Goal: Task Accomplishment & Management: Manage account settings

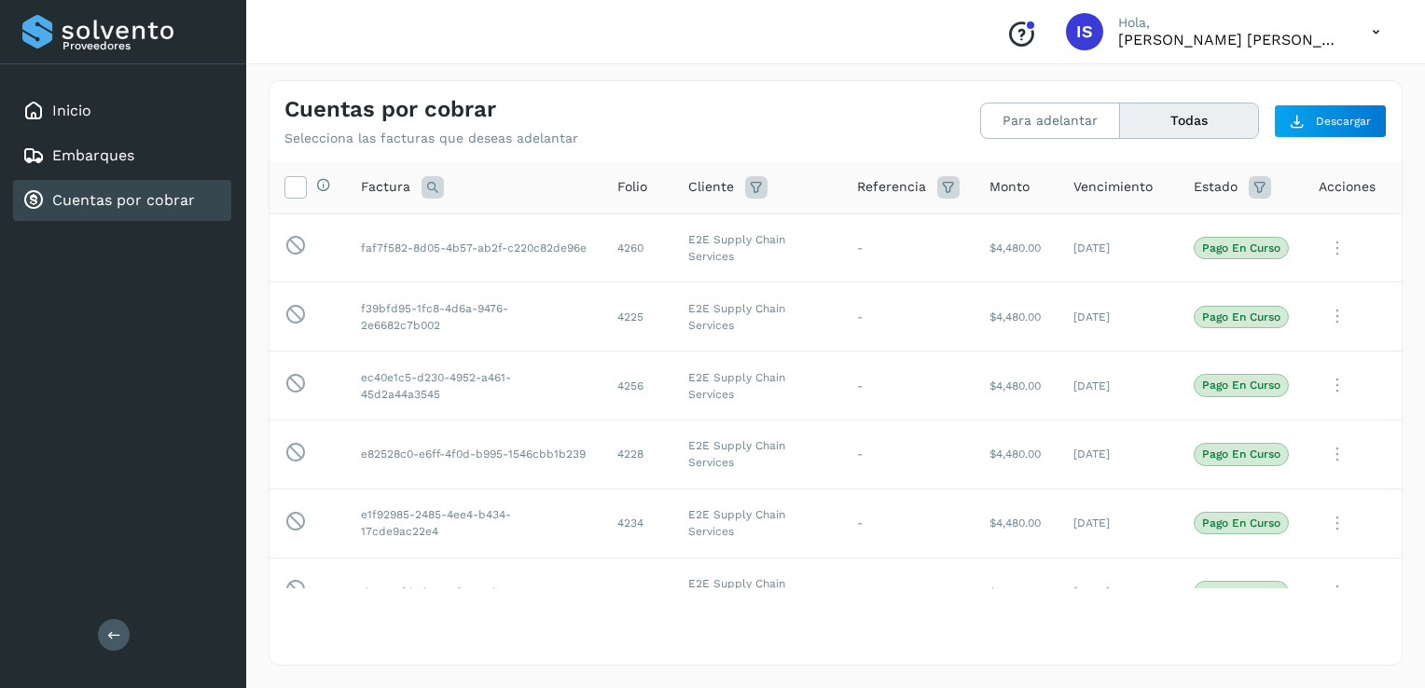
scroll to position [4490, 0]
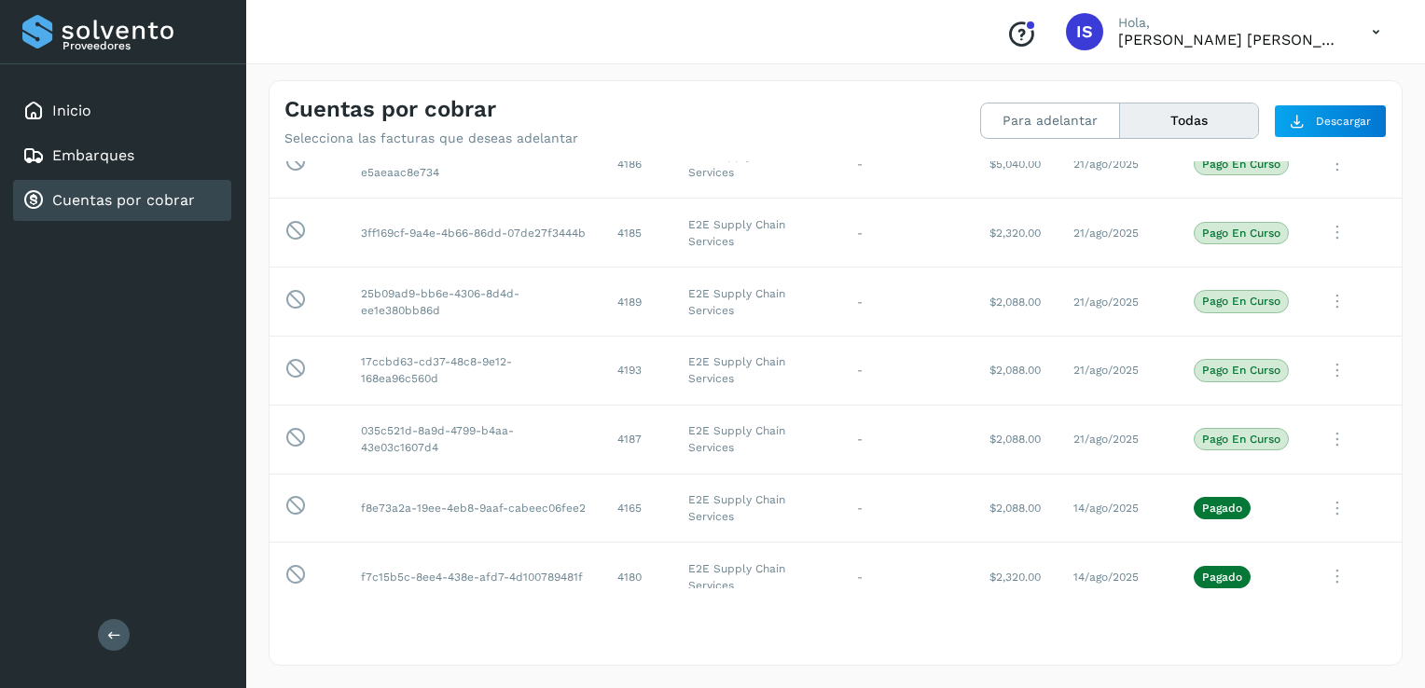
click at [1377, 29] on icon at bounding box center [1376, 32] width 38 height 38
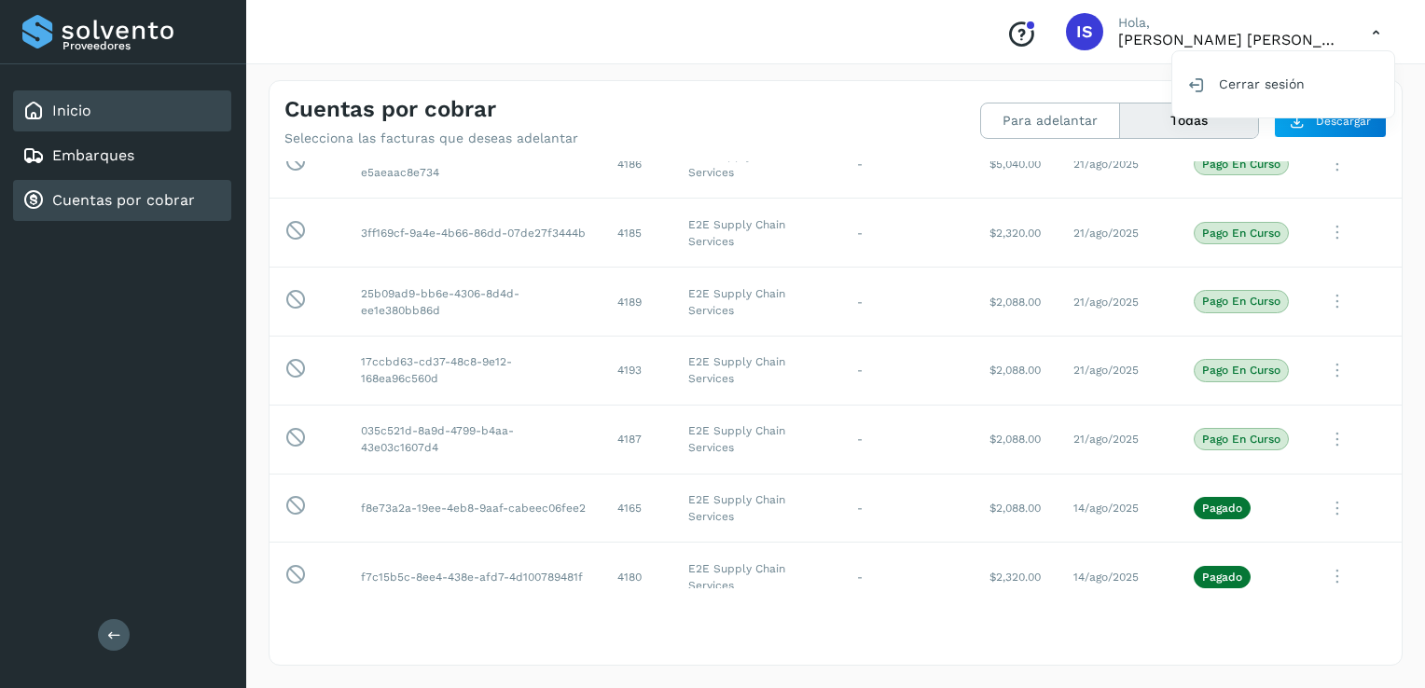
click at [79, 103] on link "Inicio" at bounding box center [71, 111] width 39 height 18
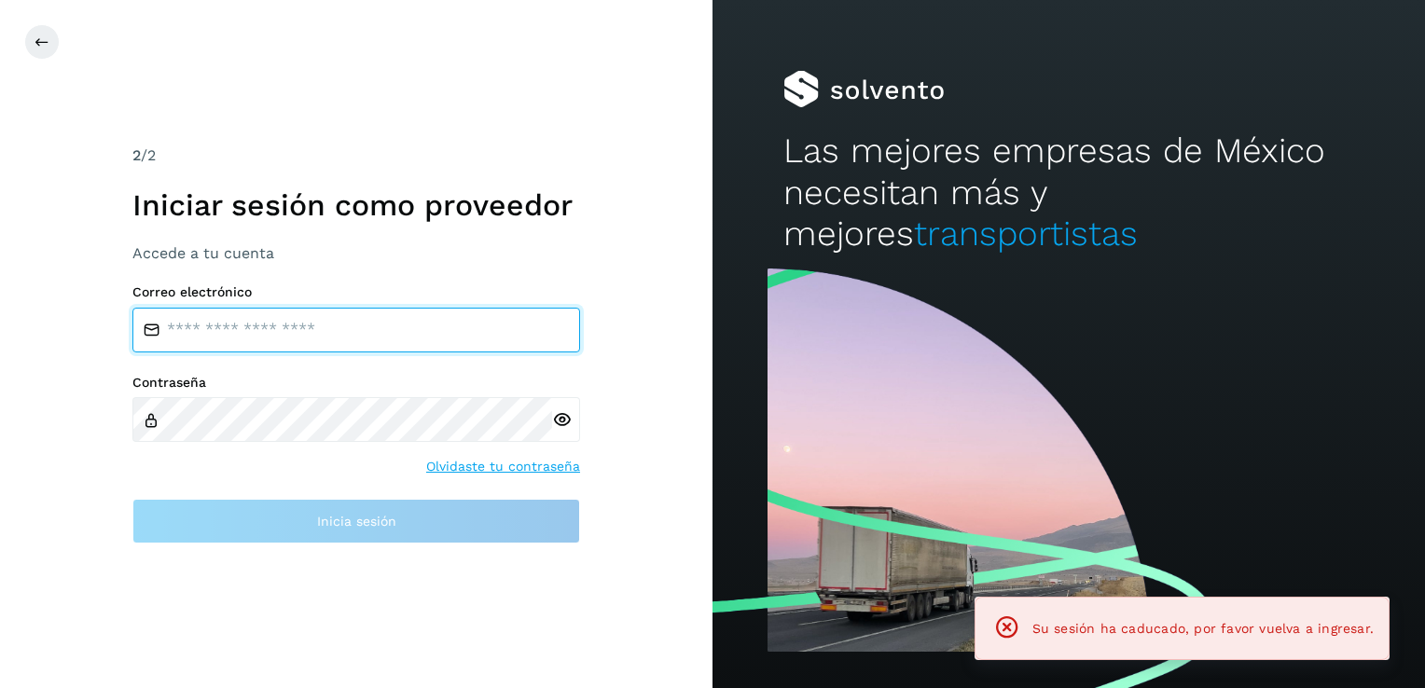
type input "**********"
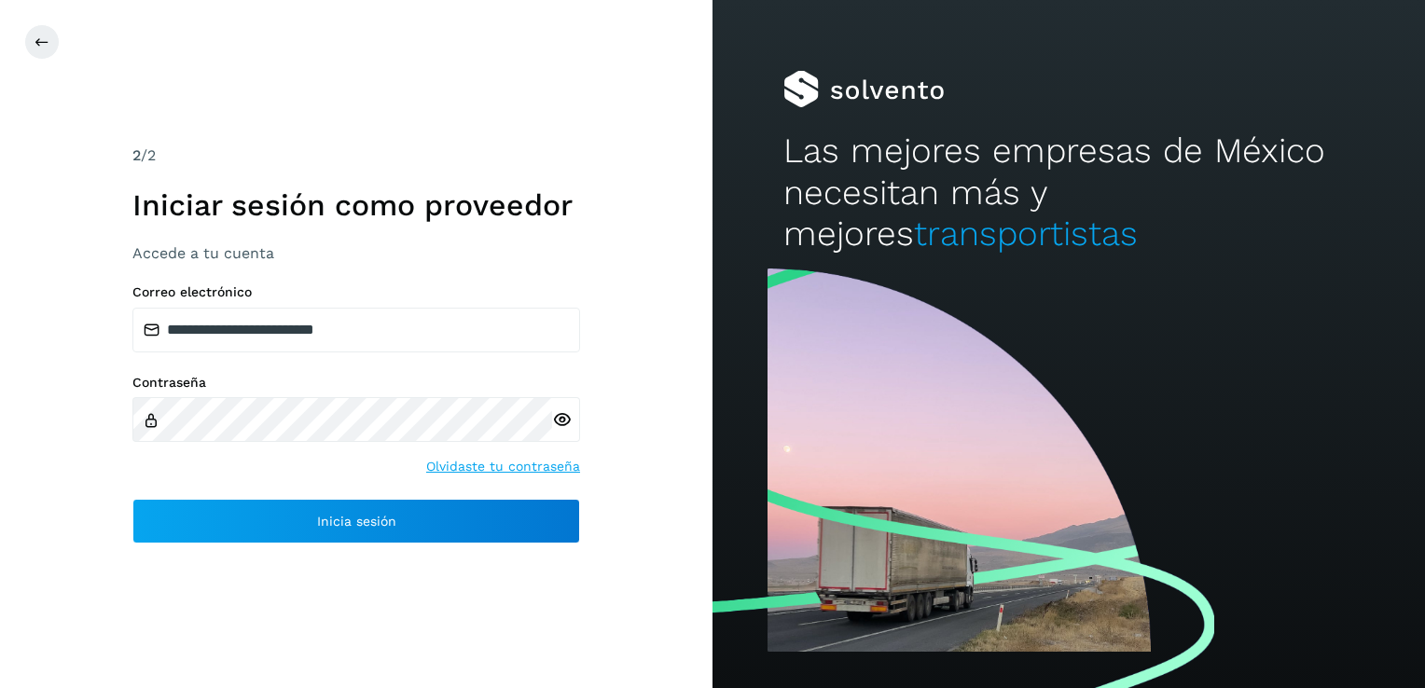
click at [563, 414] on icon at bounding box center [562, 420] width 20 height 20
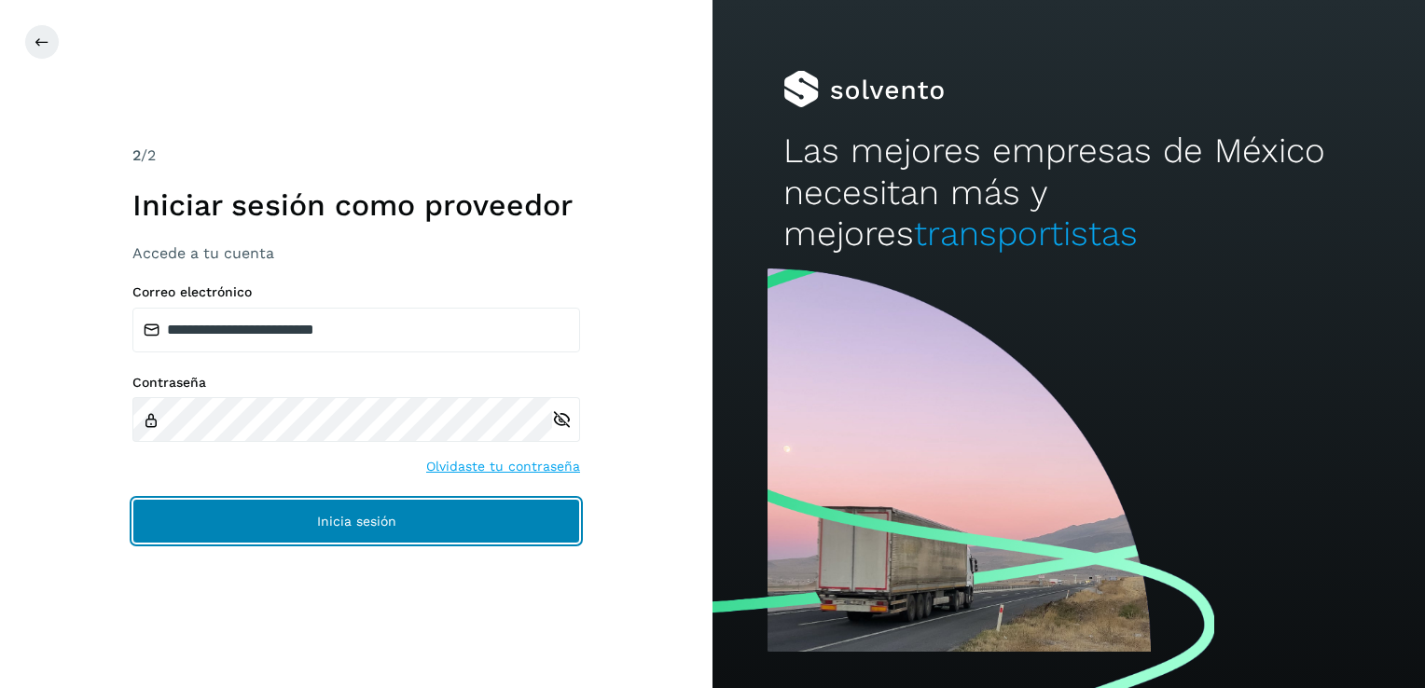
click at [354, 534] on button "Inicia sesión" at bounding box center [356, 521] width 448 height 45
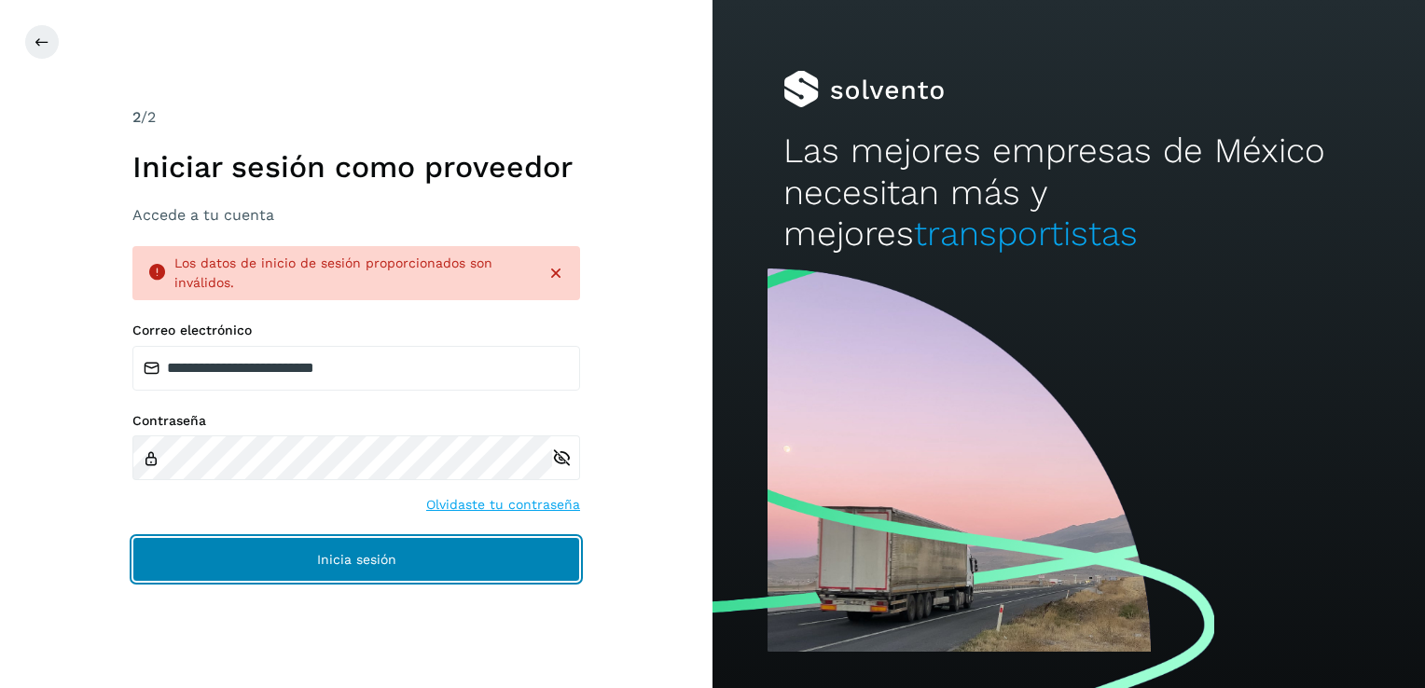
click at [326, 568] on button "Inicia sesión" at bounding box center [356, 559] width 448 height 45
click at [355, 567] on button "Inicia sesión" at bounding box center [356, 559] width 448 height 45
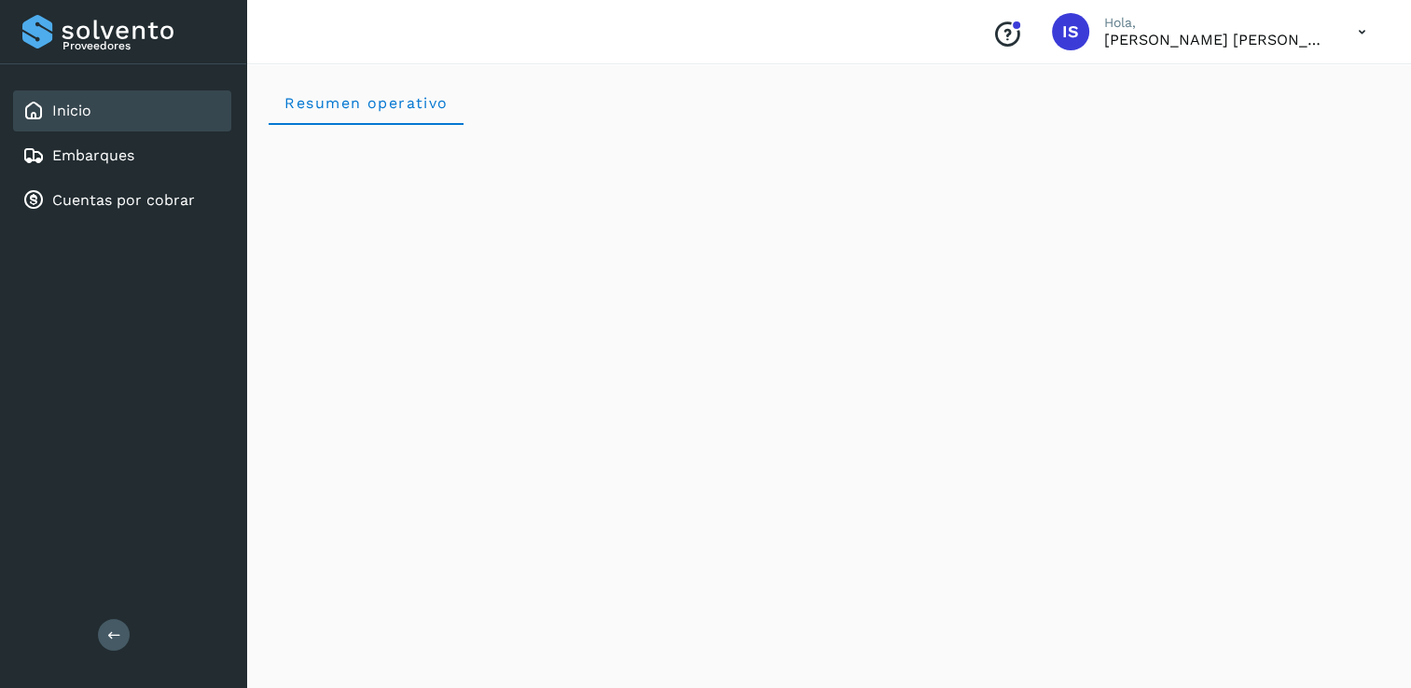
click at [1352, 27] on icon at bounding box center [1362, 32] width 38 height 38
click at [119, 118] on div "Inicio" at bounding box center [122, 110] width 218 height 41
click at [138, 148] on div "Embarques" at bounding box center [122, 155] width 218 height 41
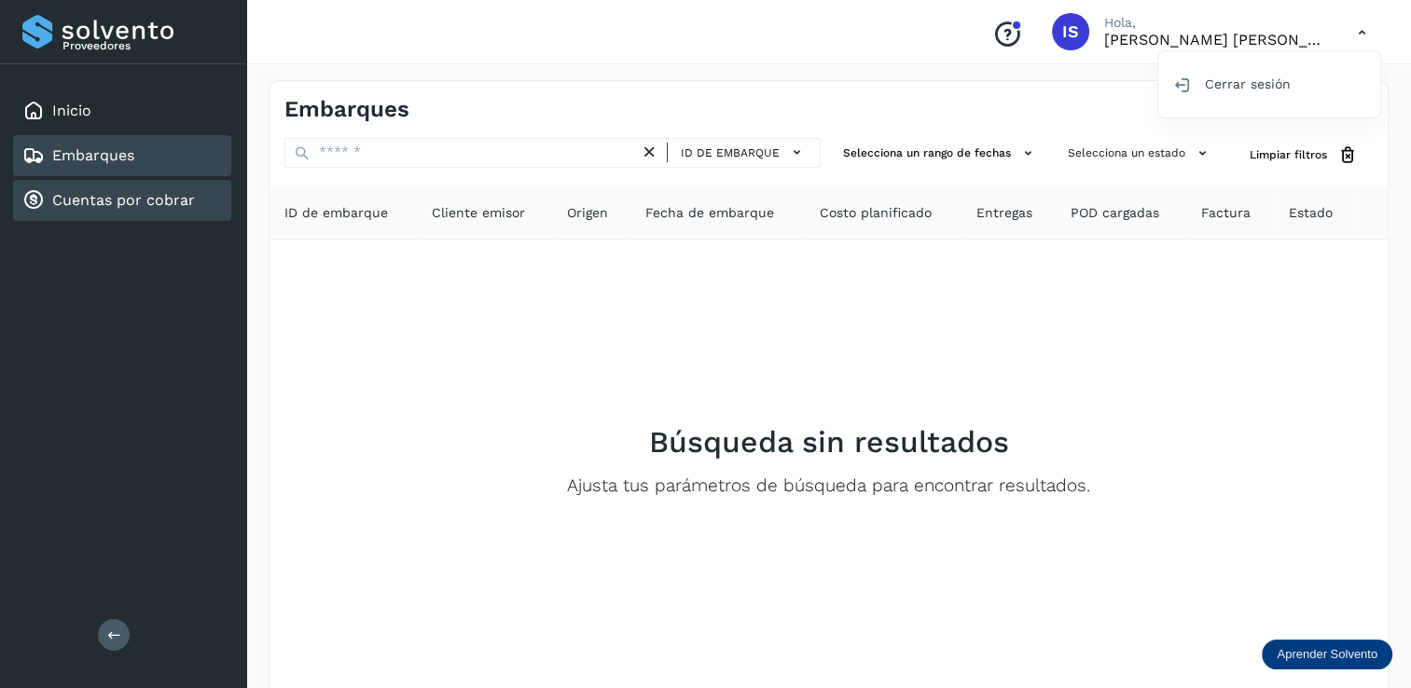
click at [131, 204] on link "Cuentas por cobrar" at bounding box center [123, 200] width 143 height 18
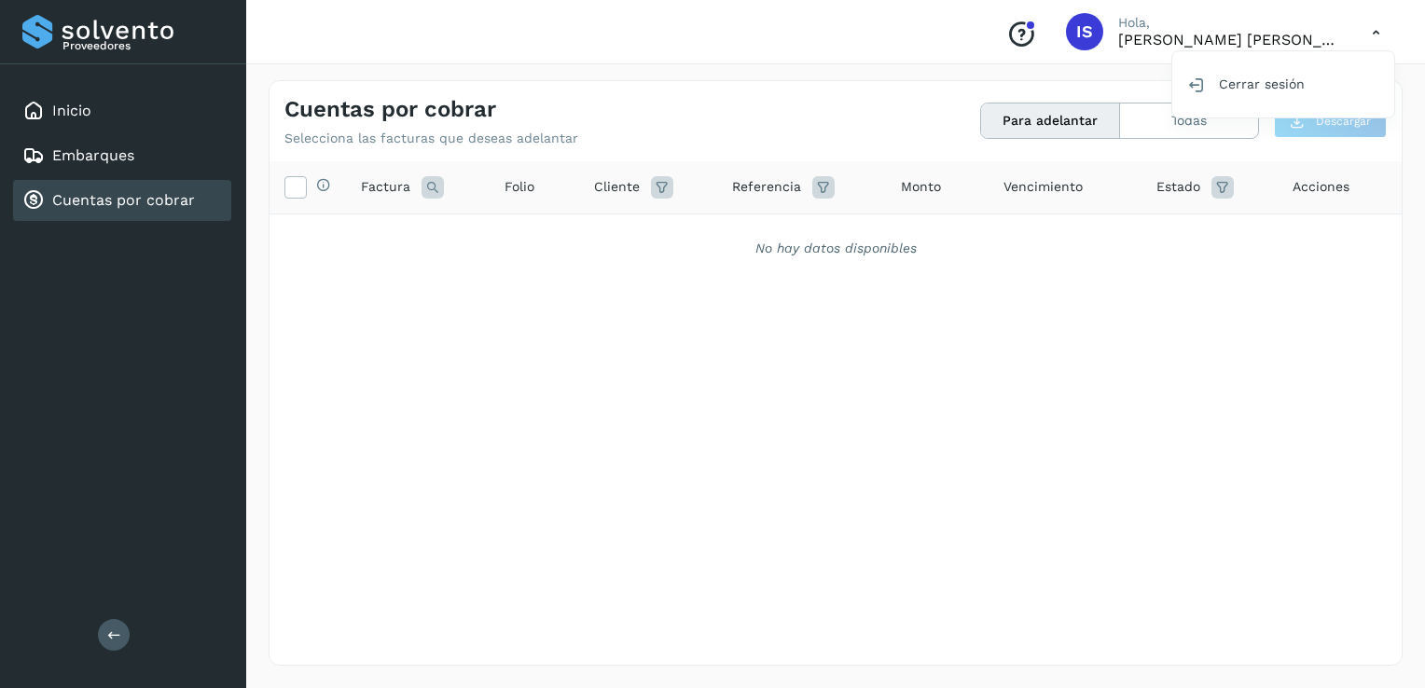
click at [1029, 42] on div at bounding box center [712, 344] width 1425 height 688
click at [66, 102] on link "Inicio" at bounding box center [71, 111] width 39 height 18
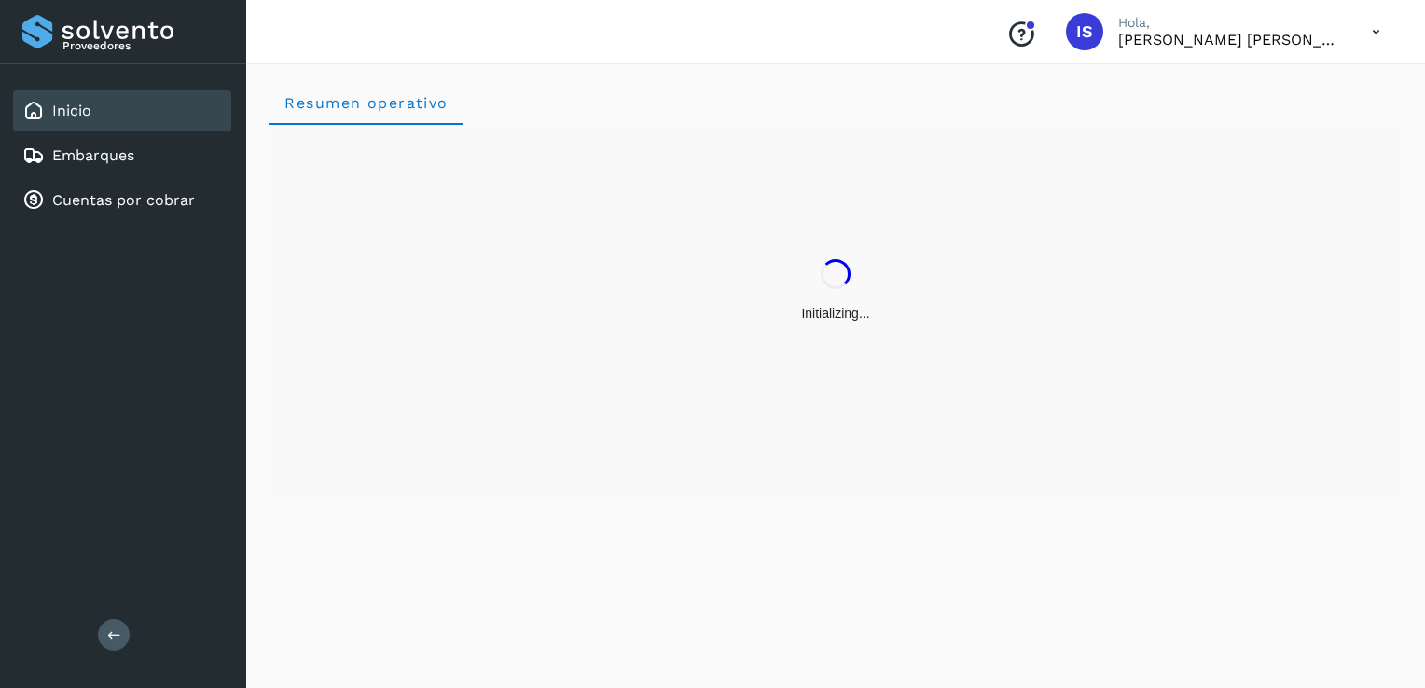
click at [66, 102] on link "Inicio" at bounding box center [71, 111] width 39 height 18
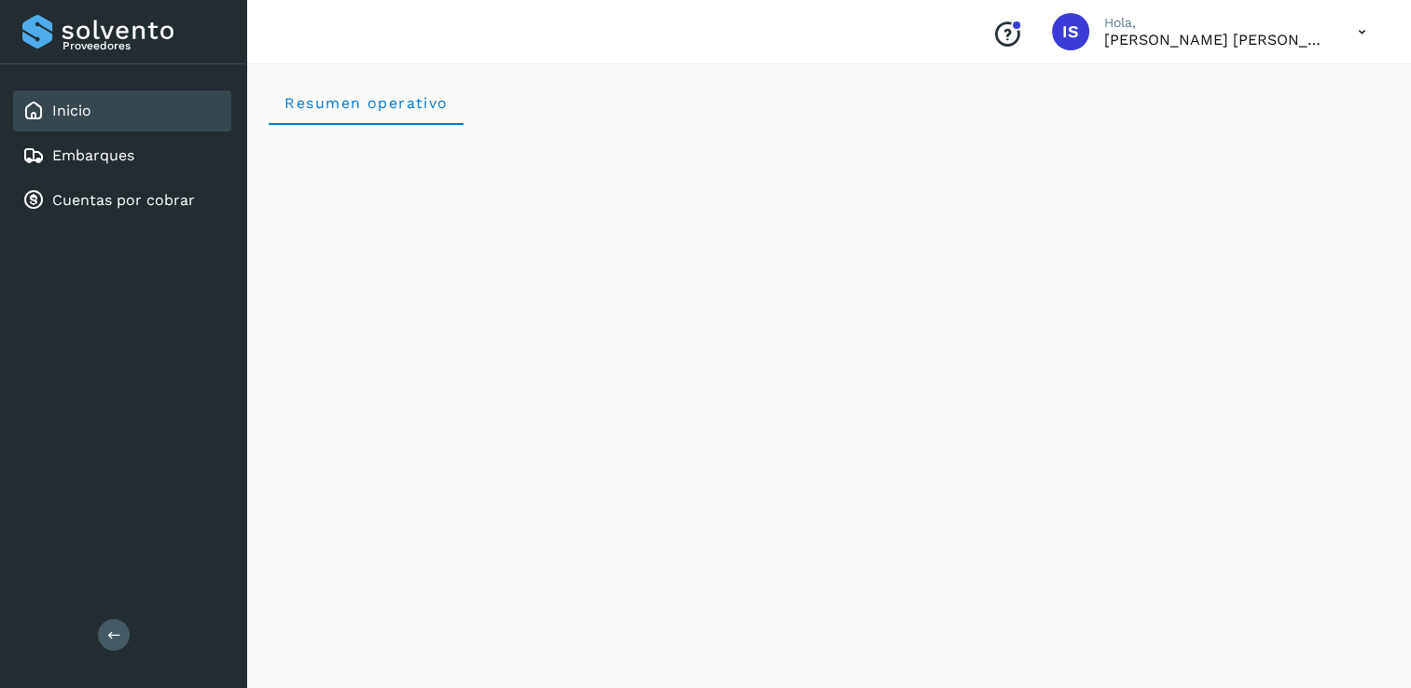
click at [1358, 28] on icon at bounding box center [1362, 32] width 38 height 38
click at [1264, 93] on div "Cerrar sesión" at bounding box center [1270, 83] width 222 height 35
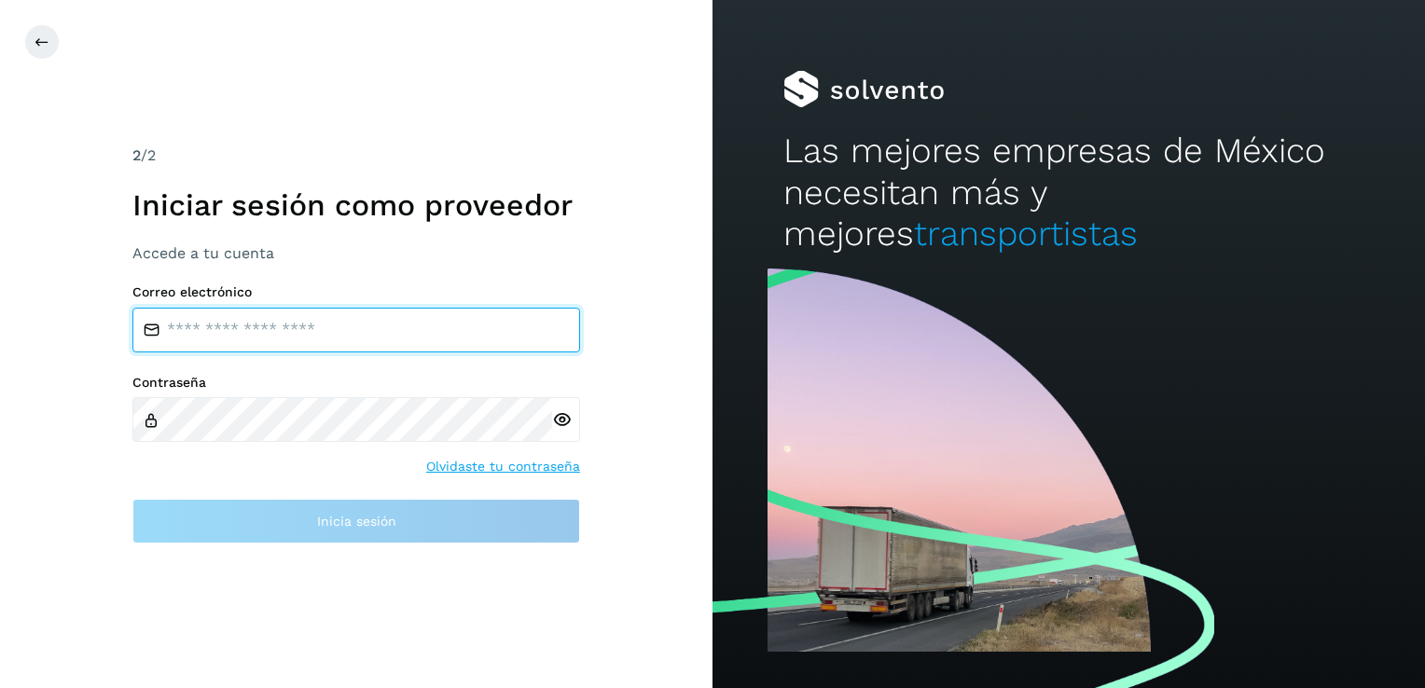
type input "**********"
